Goal: Transaction & Acquisition: Purchase product/service

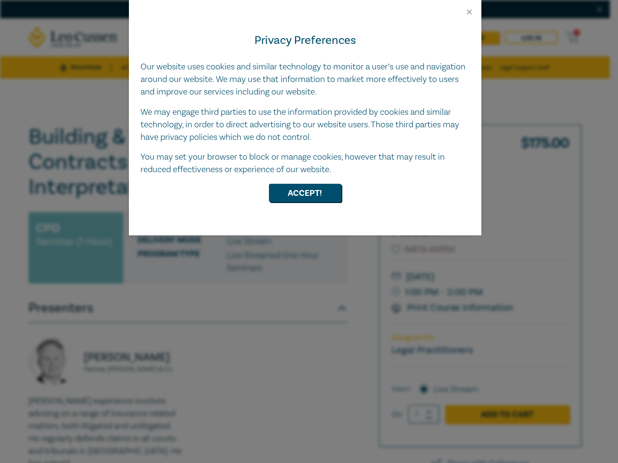
click at [309, 232] on div "Privacy Preferences Our website uses cookies and similar technology to monitor …" at bounding box center [305, 125] width 352 height 219
click at [469, 12] on button "Close" at bounding box center [469, 12] width 9 height 9
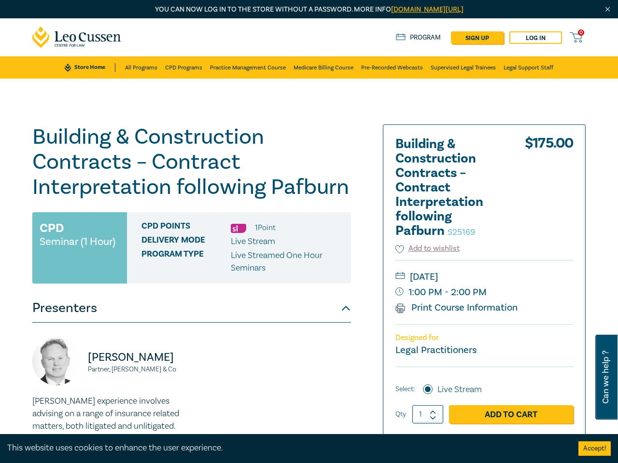
click at [305, 193] on h1 "Building & Construction Contracts – Contract Interpretation following Pafburn S…" at bounding box center [191, 161] width 318 height 75
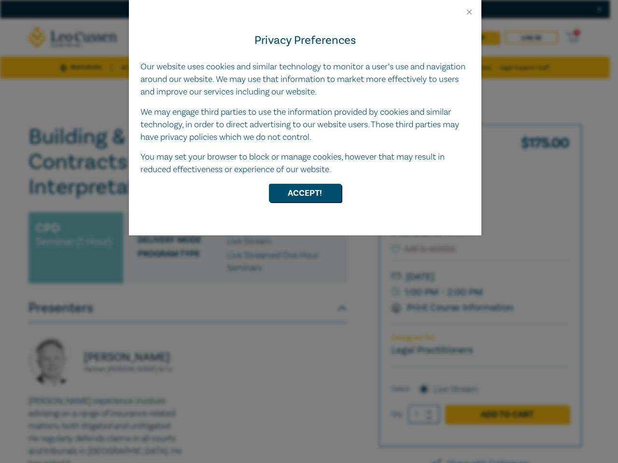
click at [309, 232] on div "Privacy Preferences Our website uses cookies and similar technology to monitor …" at bounding box center [305, 125] width 352 height 219
click at [469, 12] on button "Close" at bounding box center [469, 12] width 9 height 9
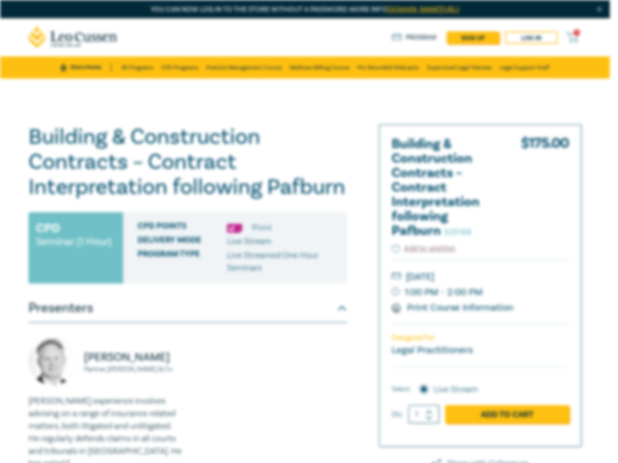
click at [305, 193] on h1 "Building & Construction Contracts – Contract Interpretation following Pafburn S…" at bounding box center [187, 161] width 318 height 75
